Goal: Information Seeking & Learning: Check status

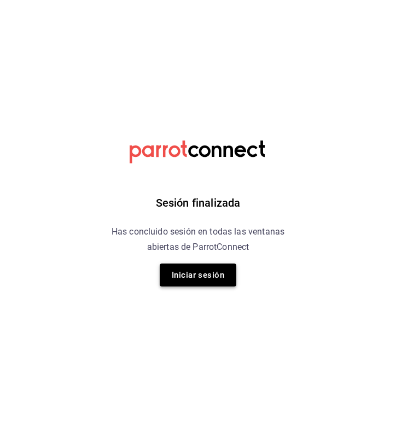
click at [228, 272] on button "Iniciar sesión" at bounding box center [198, 274] width 76 height 23
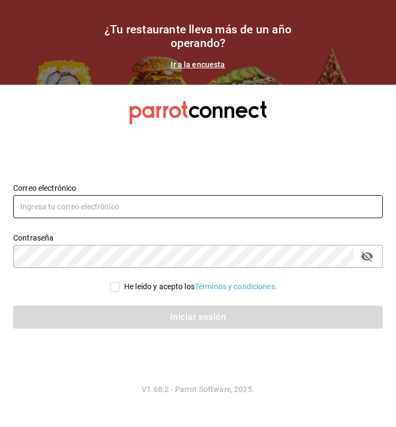
type input "[EMAIL_ADDRESS][DOMAIN_NAME]"
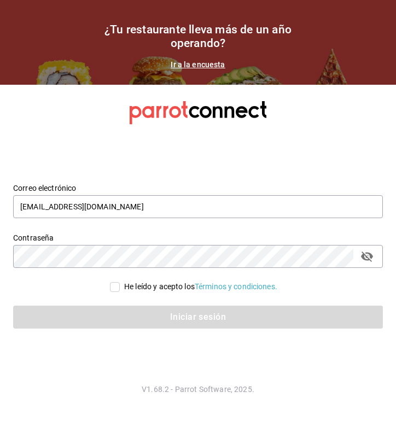
click at [110, 286] on input "He leído y acepto los Términos y condiciones." at bounding box center [115, 287] width 10 height 10
checkbox input "true"
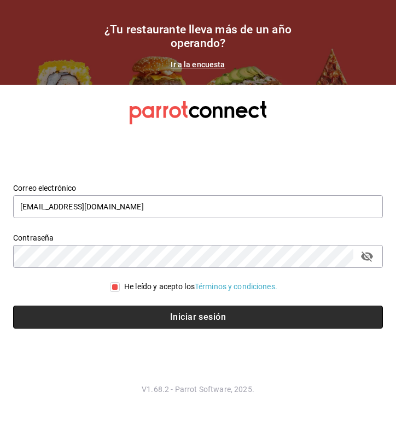
click at [133, 317] on button "Iniciar sesión" at bounding box center [197, 316] width 369 height 23
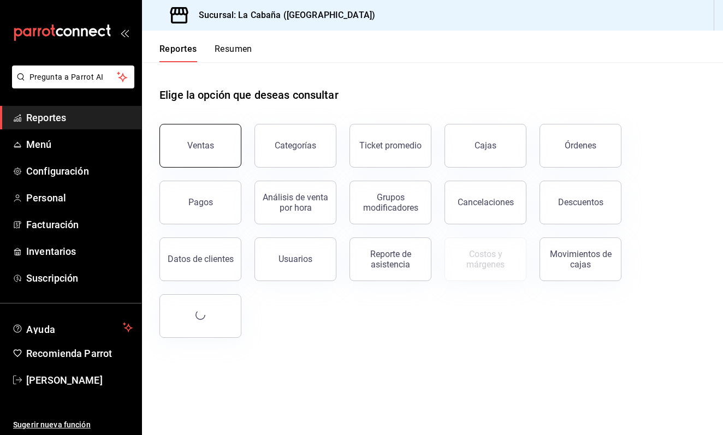
click at [202, 137] on button "Ventas" at bounding box center [201, 146] width 82 height 44
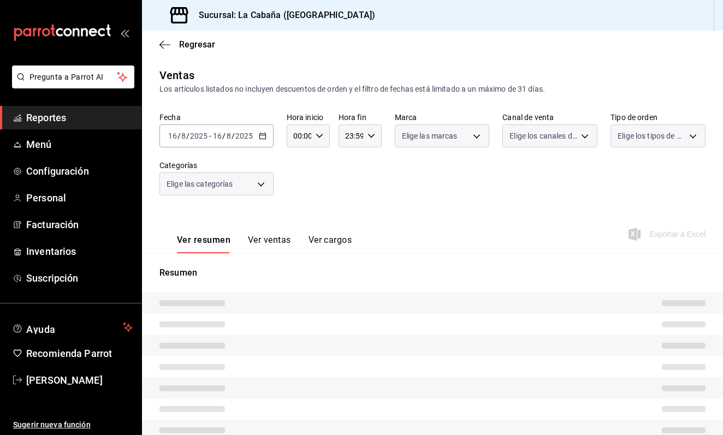
click at [275, 136] on div "Fecha 2025-08-16 16 / 8 / 2025 - 2025-08-16 16 / 8 / 2025 Hora inicio 00:00 Hor…" at bounding box center [433, 161] width 546 height 96
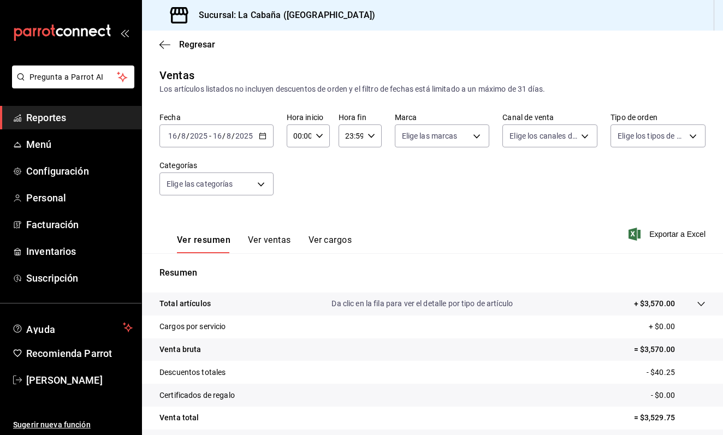
click at [261, 137] on icon "button" at bounding box center [263, 136] width 8 height 8
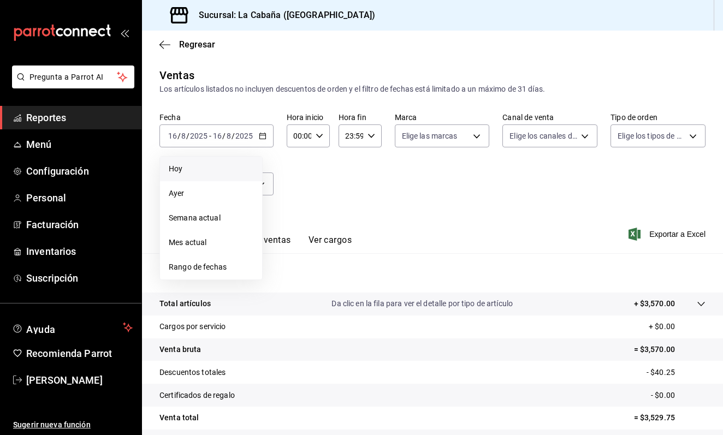
click at [203, 167] on span "Hoy" at bounding box center [211, 168] width 85 height 11
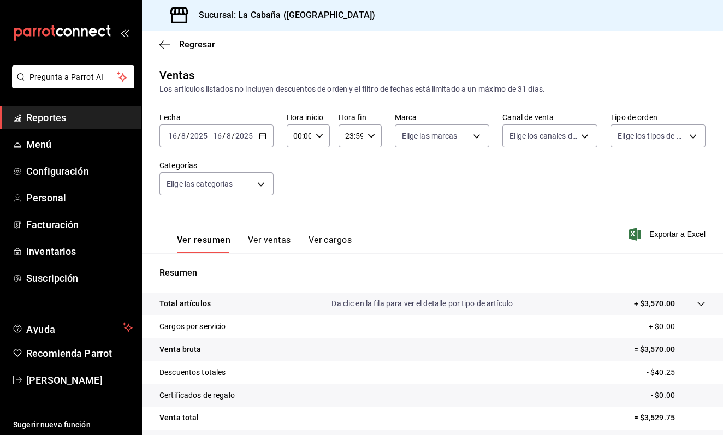
click at [319, 137] on icon "button" at bounding box center [320, 136] width 8 height 8
click at [298, 220] on span "08" at bounding box center [297, 215] width 4 height 9
type input "08:00"
click at [395, 199] on div at bounding box center [361, 217] width 723 height 435
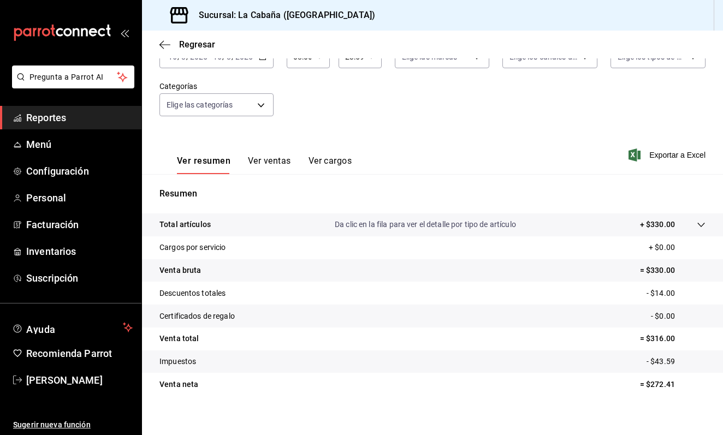
scroll to position [81, 0]
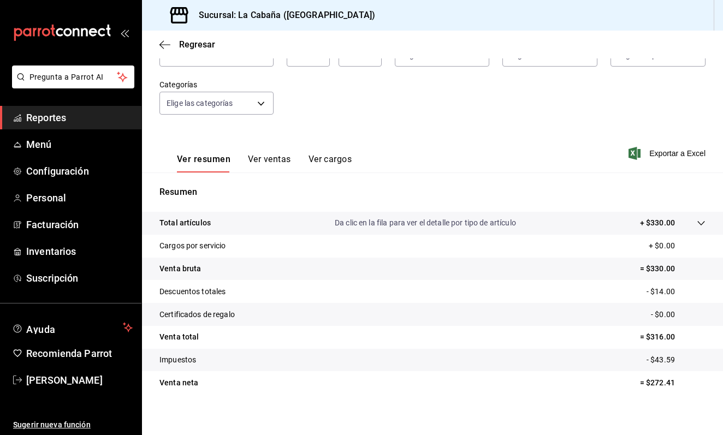
click at [273, 154] on button "Ver ventas" at bounding box center [269, 163] width 43 height 19
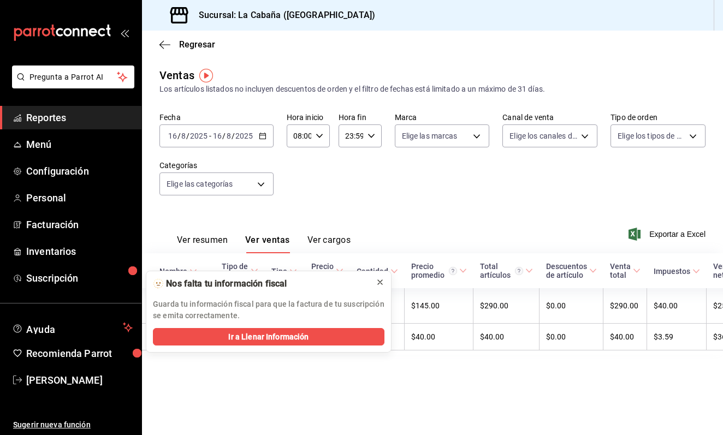
click at [381, 285] on icon at bounding box center [380, 282] width 9 height 9
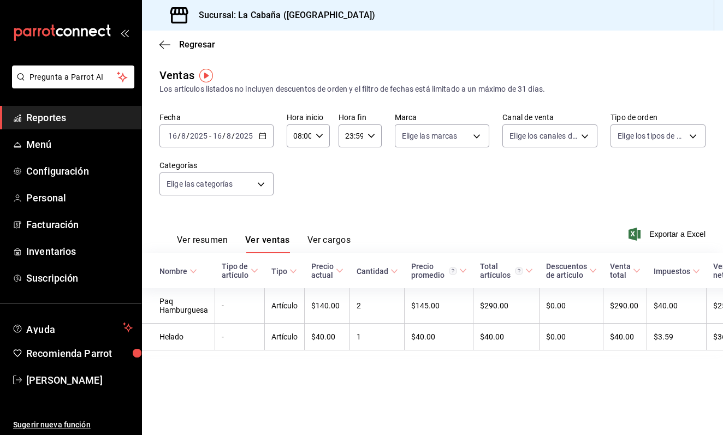
click at [329, 239] on button "Ver cargos" at bounding box center [330, 244] width 44 height 19
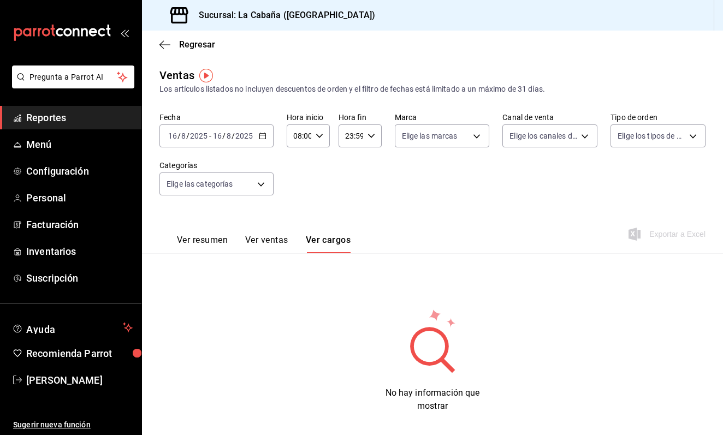
click at [201, 245] on button "Ver resumen" at bounding box center [202, 244] width 51 height 19
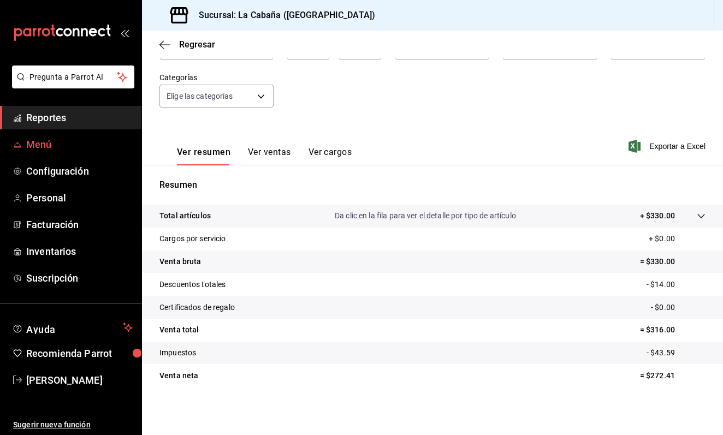
click at [71, 138] on span "Menú" at bounding box center [79, 144] width 107 height 15
